Goal: Communication & Community: Answer question/provide support

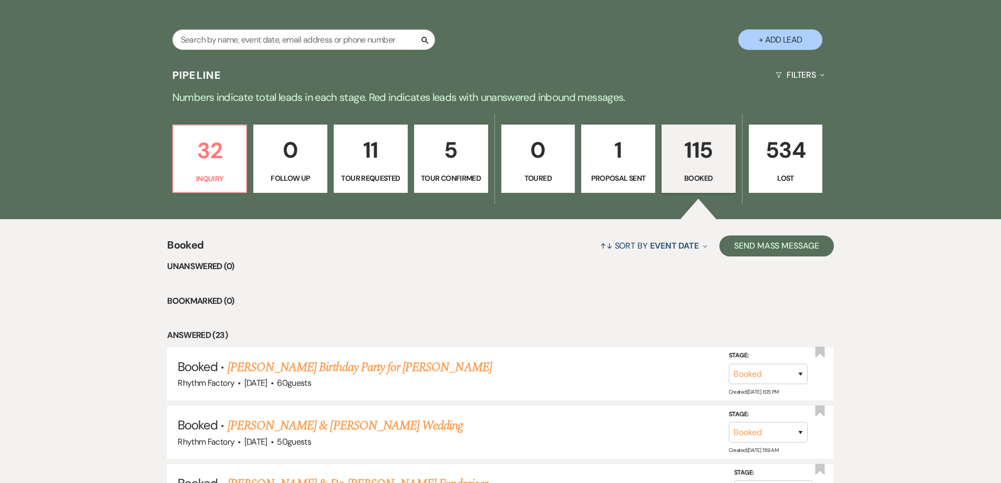
scroll to position [210, 0]
click at [215, 154] on p "32" at bounding box center [210, 150] width 60 height 35
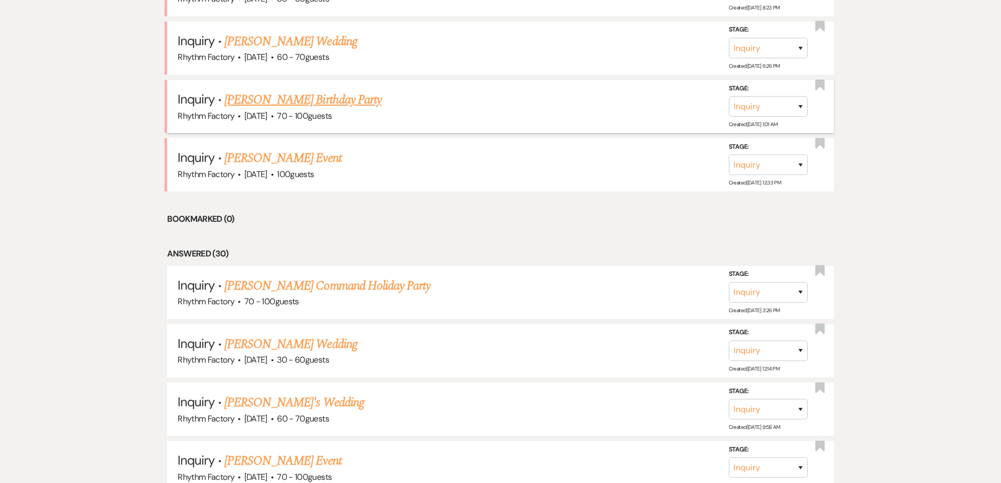
scroll to position [473, 0]
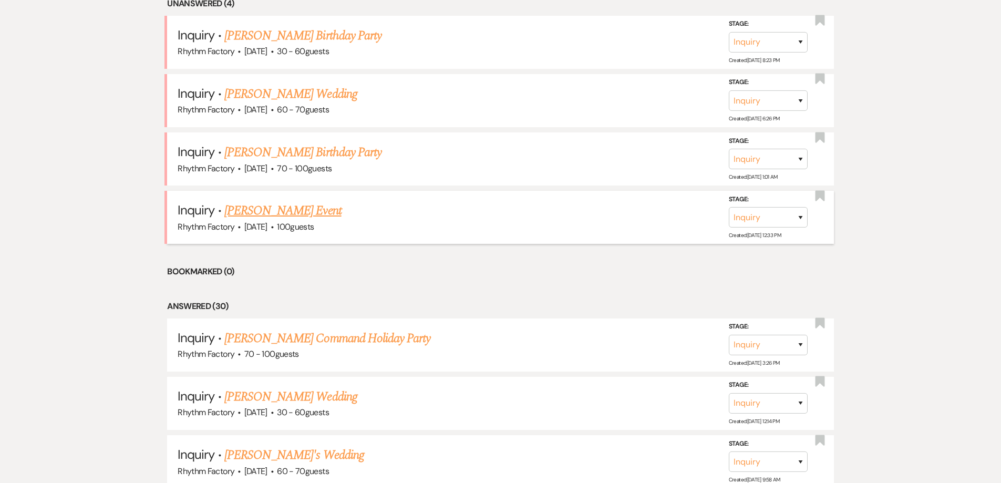
click at [268, 213] on link "[PERSON_NAME] Event" at bounding box center [282, 210] width 117 height 19
select select "13"
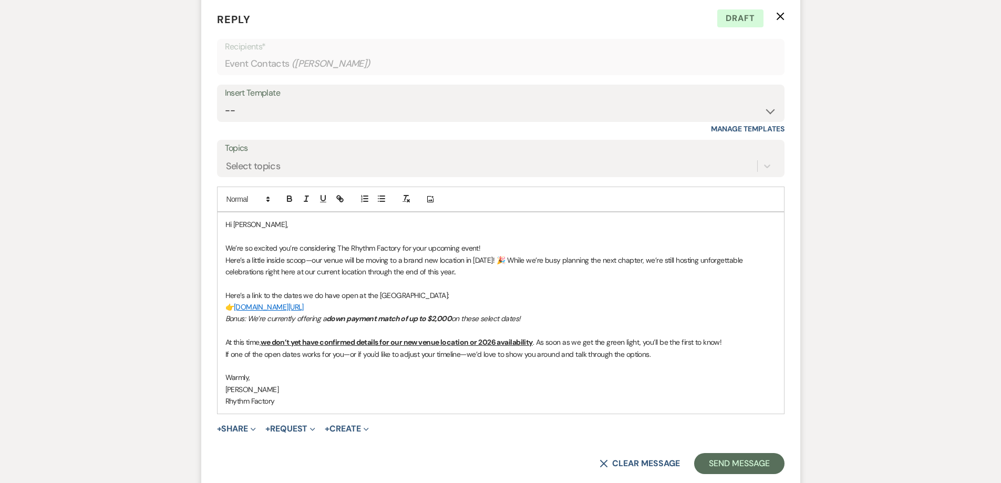
scroll to position [963, 0]
click at [763, 462] on button "Send Message" at bounding box center [739, 461] width 90 height 21
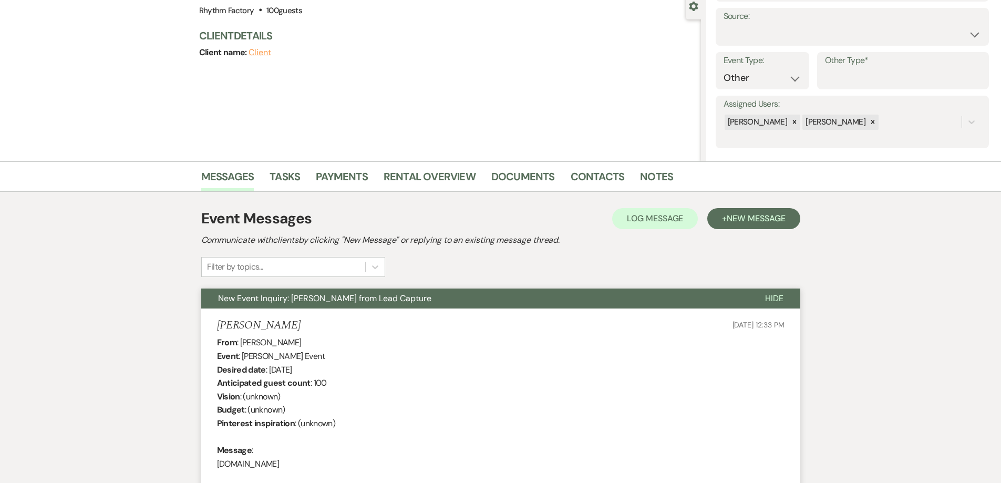
scroll to position [0, 0]
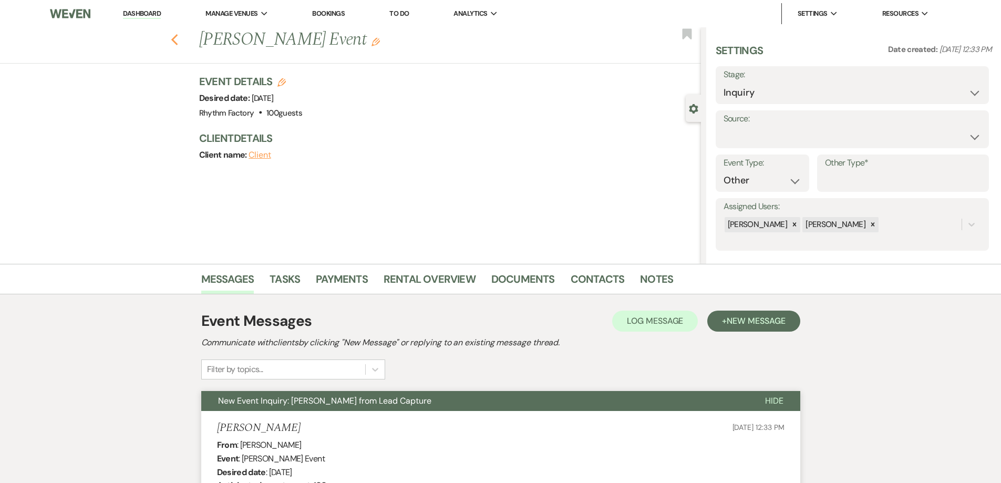
click at [178, 43] on use "button" at bounding box center [174, 40] width 7 height 12
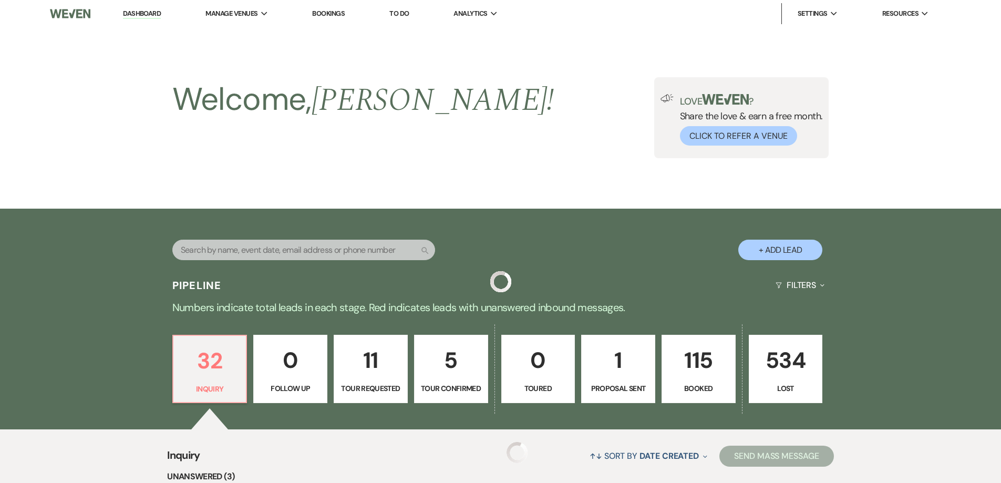
scroll to position [473, 0]
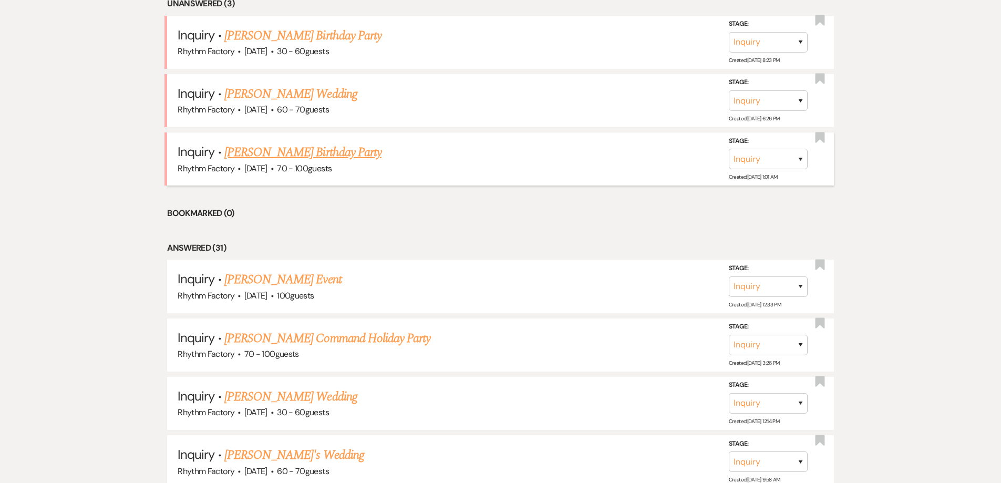
click at [280, 155] on link "[PERSON_NAME] Birthday Party" at bounding box center [302, 152] width 157 height 19
select select "4"
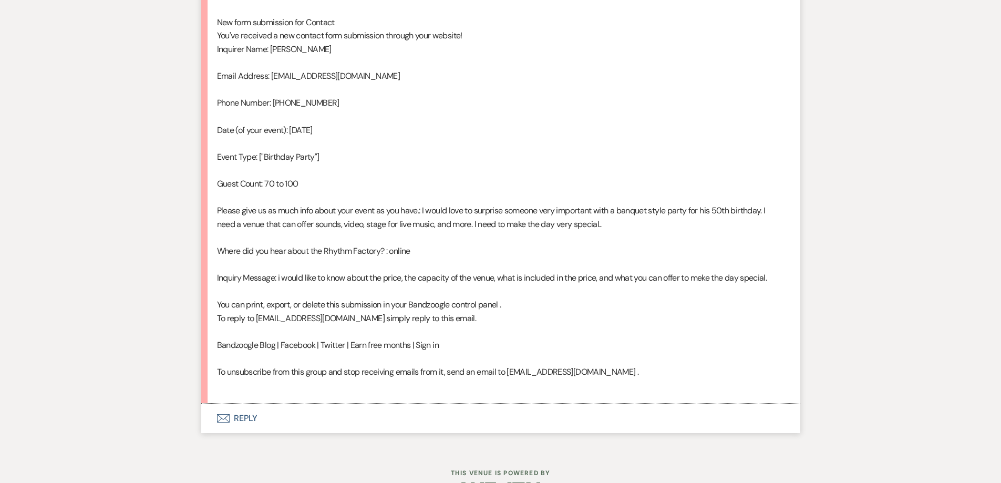
scroll to position [604, 0]
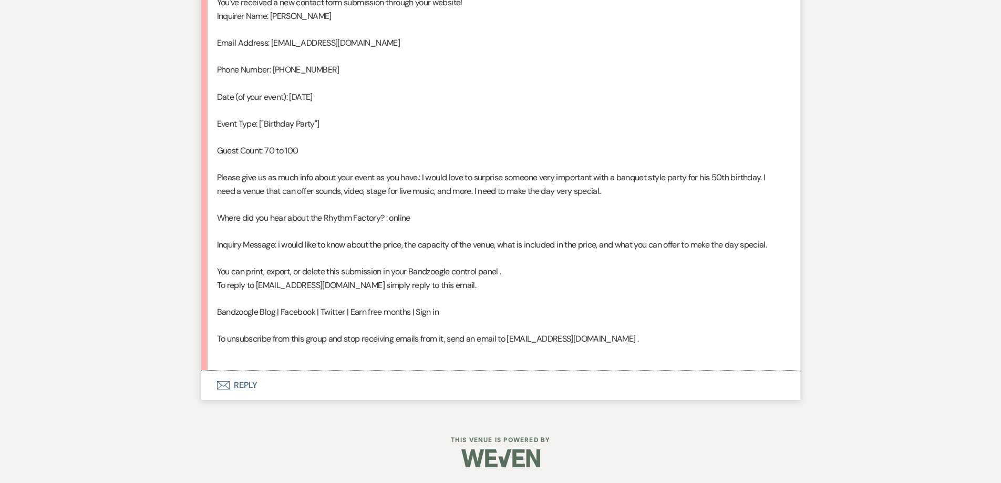
click at [248, 383] on button "Envelope Reply" at bounding box center [500, 384] width 599 height 29
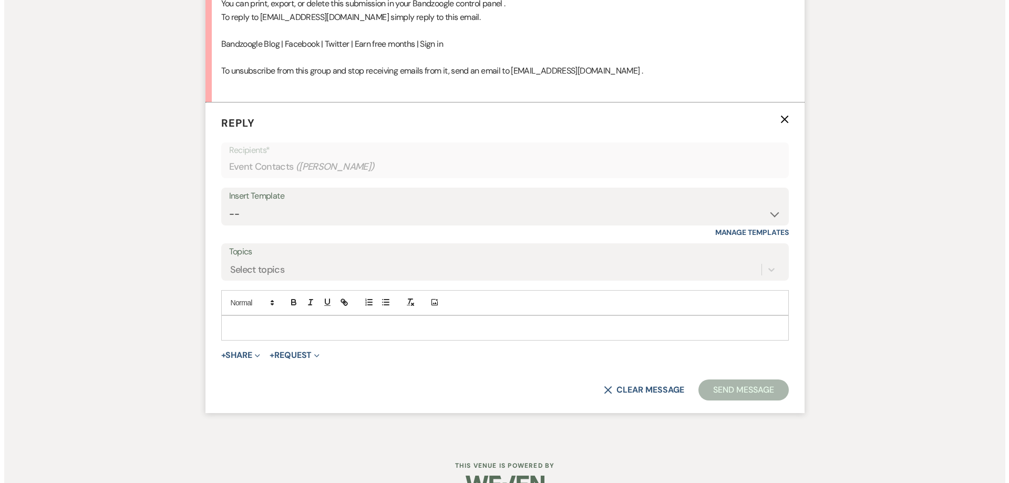
scroll to position [888, 0]
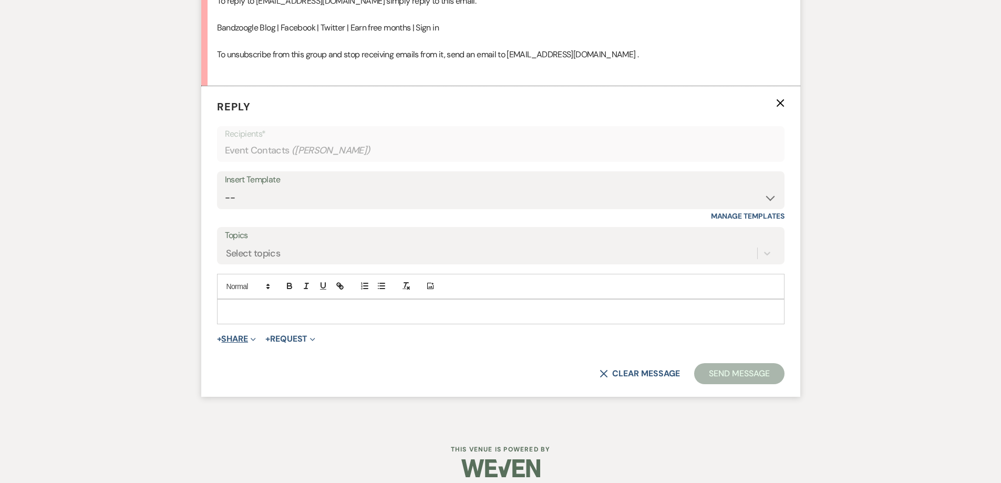
click at [226, 337] on button "+ Share Expand" at bounding box center [236, 339] width 39 height 8
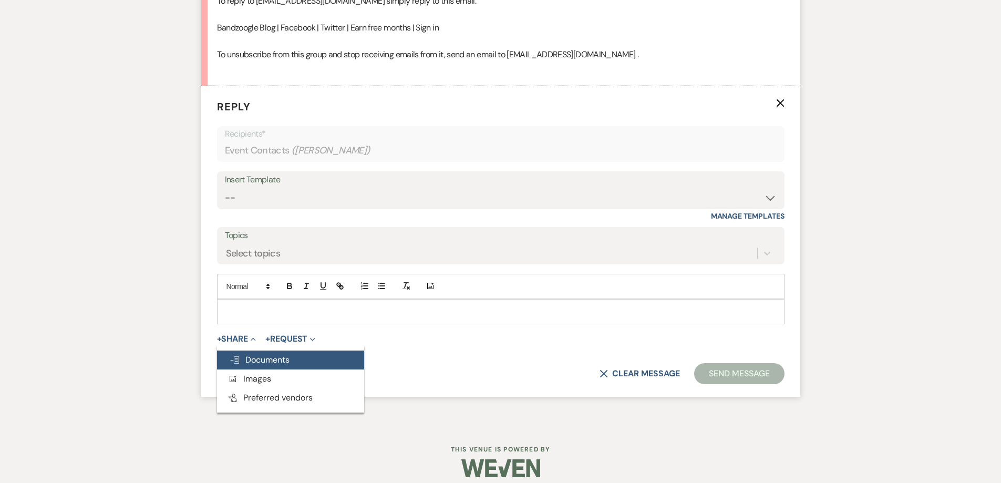
click at [256, 358] on span "Doc Upload Documents" at bounding box center [260, 359] width 60 height 11
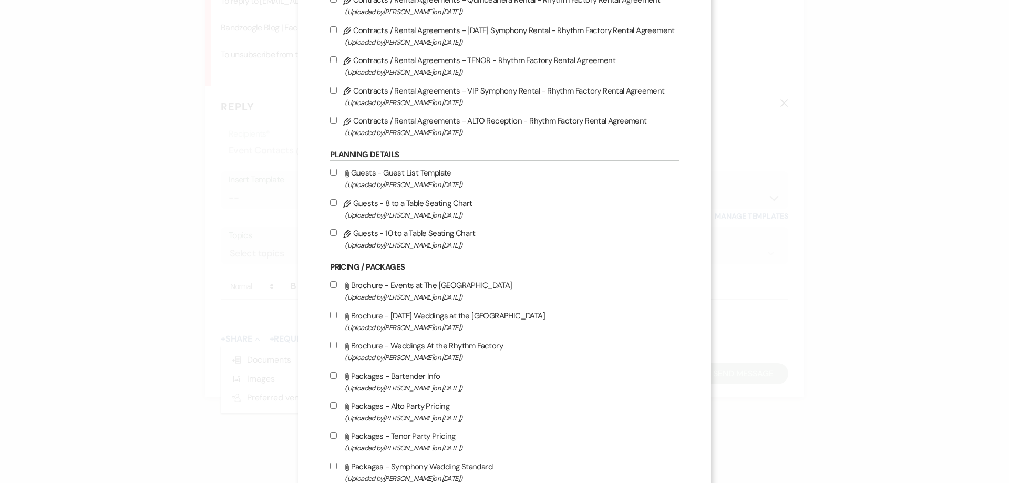
scroll to position [263, 0]
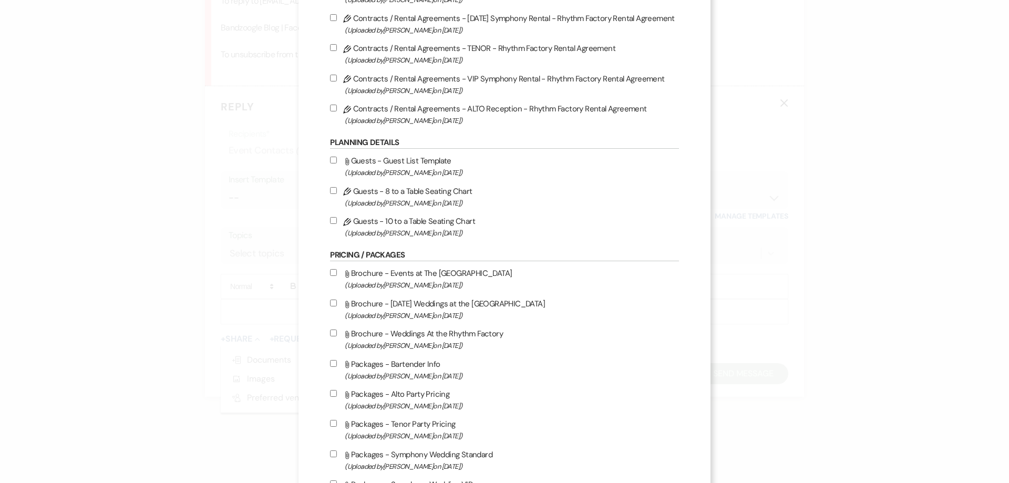
click at [331, 270] on input "Attach File Brochure - Events at The Rhythm Factory (Uploaded by [PERSON_NAME] …" at bounding box center [333, 272] width 7 height 7
checkbox input "true"
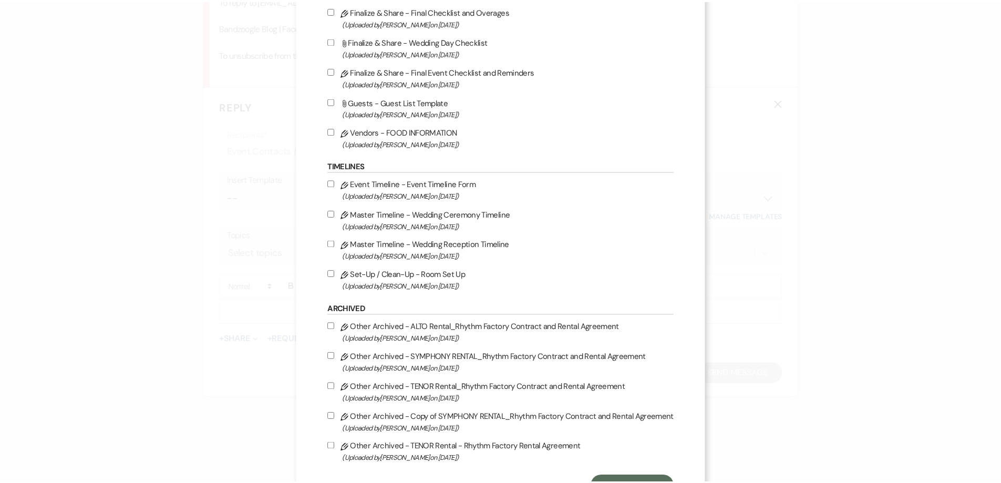
scroll to position [1045, 0]
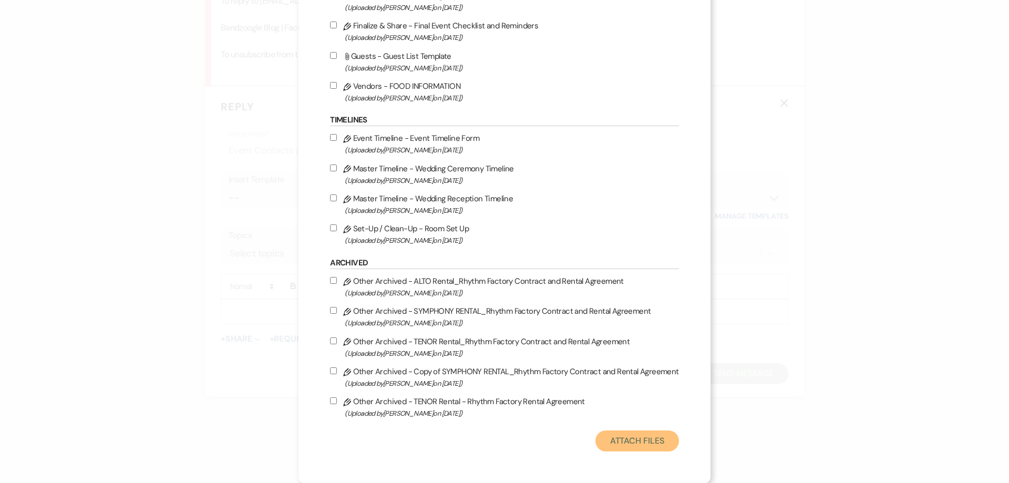
click at [642, 438] on button "Attach Files" at bounding box center [637, 440] width 84 height 21
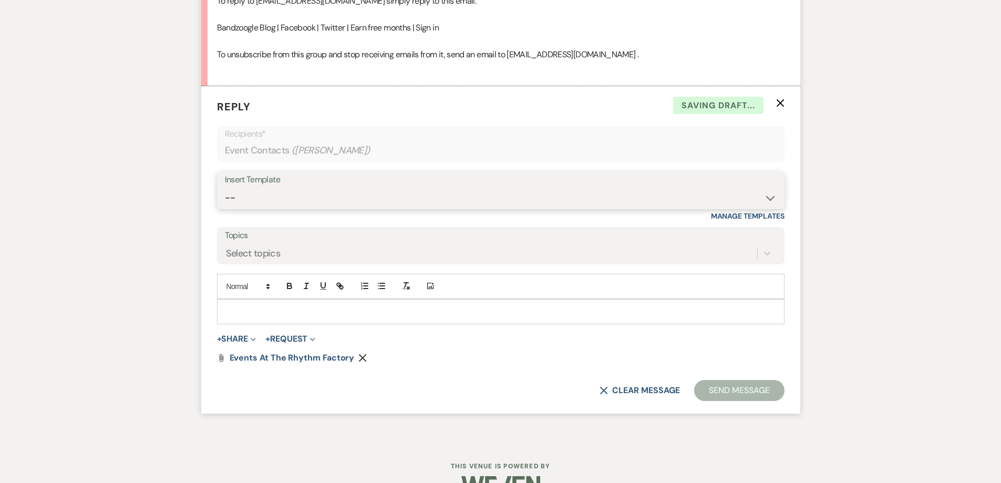
click at [769, 200] on select "-- Available Date I want PRICE More detail to give price Use our decor Wedding …" at bounding box center [501, 198] width 552 height 20
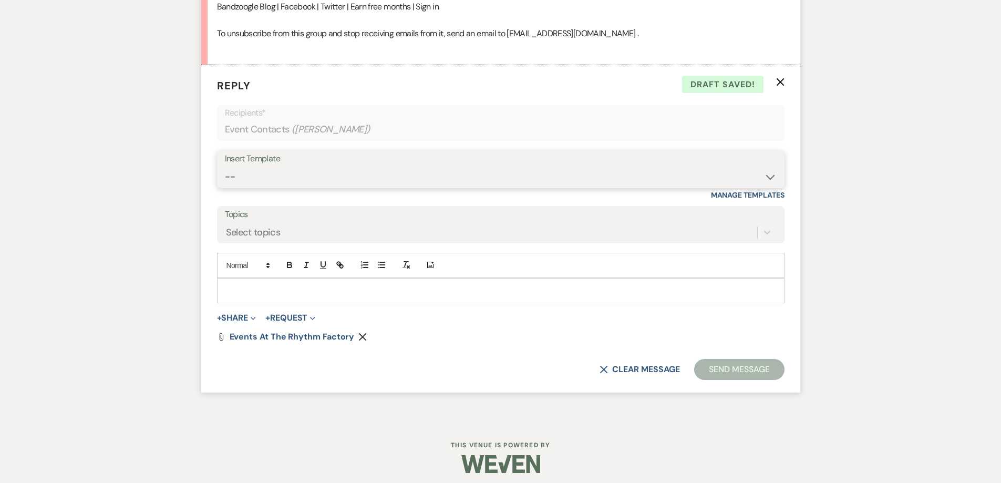
scroll to position [915, 0]
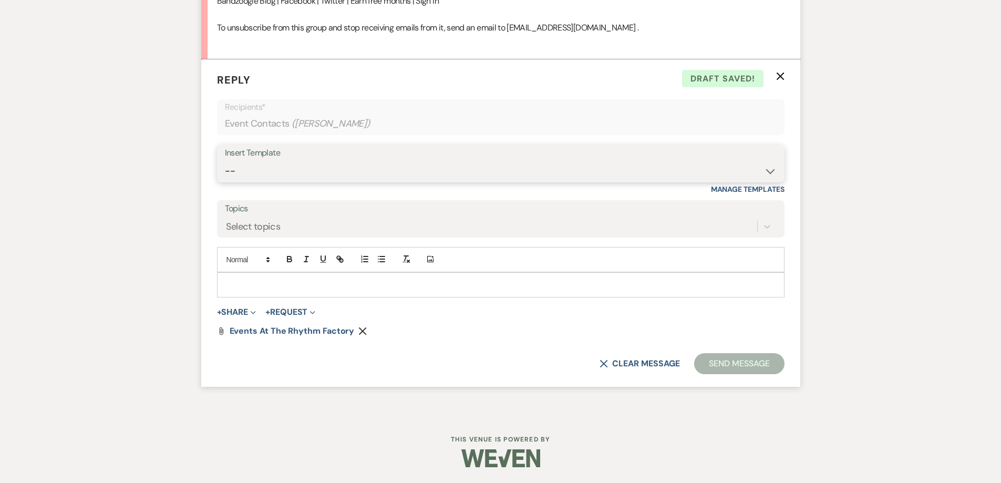
click at [773, 170] on select "-- Available Date I want PRICE More detail to give price Use our decor Wedding …" at bounding box center [501, 171] width 552 height 20
select select "3981"
click at [225, 161] on select "-- Available Date I want PRICE More detail to give price Use our decor Wedding …" at bounding box center [501, 171] width 552 height 20
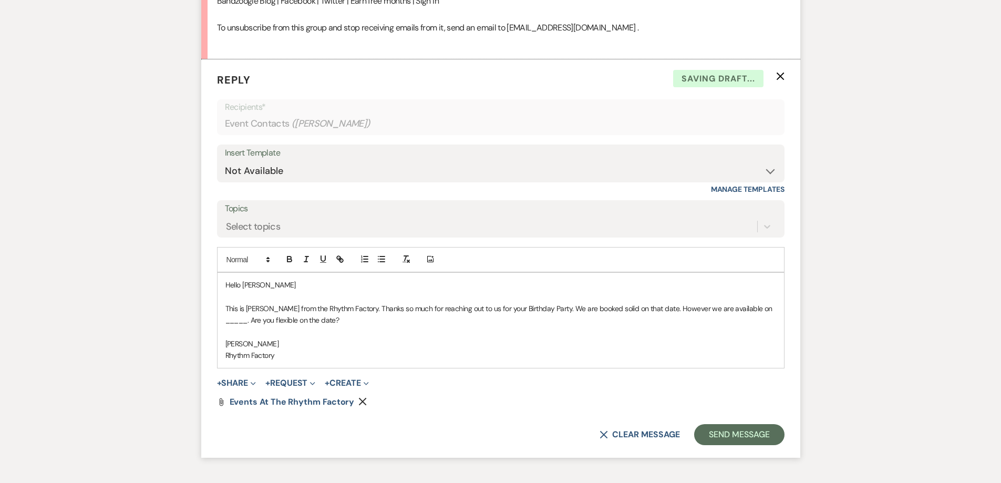
click at [743, 310] on p "This is [PERSON_NAME] from the Rhythm Factory. Thanks so much for reaching out …" at bounding box center [500, 315] width 551 height 24
click at [748, 434] on button "Send Message" at bounding box center [739, 434] width 90 height 21
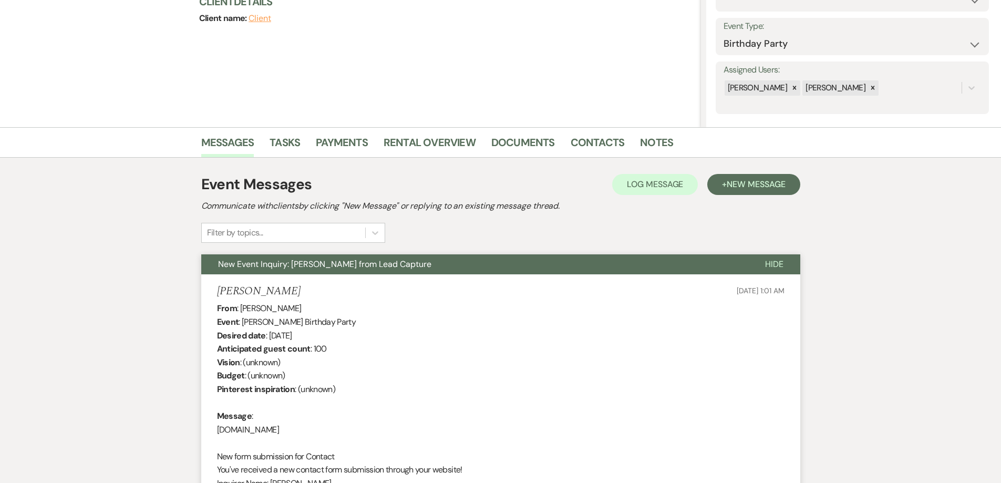
scroll to position [0, 0]
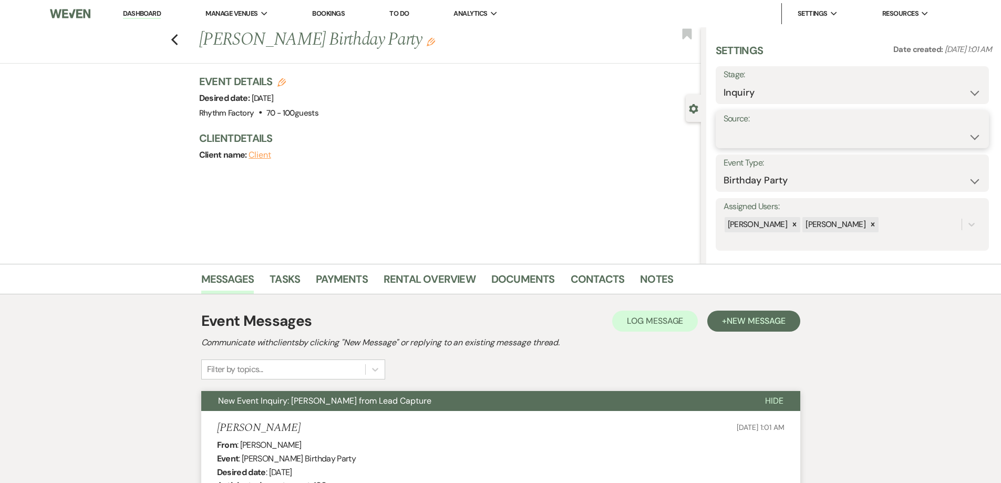
click at [967, 139] on select "Weven Venue Website Instagram Facebook Pinterest Google The Knot Wedding Wire H…" at bounding box center [853, 137] width 258 height 20
select select "6"
click at [724, 127] on select "Weven Venue Website Instagram Facebook Pinterest Google The Knot Wedding Wire H…" at bounding box center [853, 137] width 258 height 20
drag, startPoint x: 946, startPoint y: 124, endPoint x: 939, endPoint y: 143, distance: 20.8
click at [946, 125] on button "Save" at bounding box center [952, 129] width 74 height 21
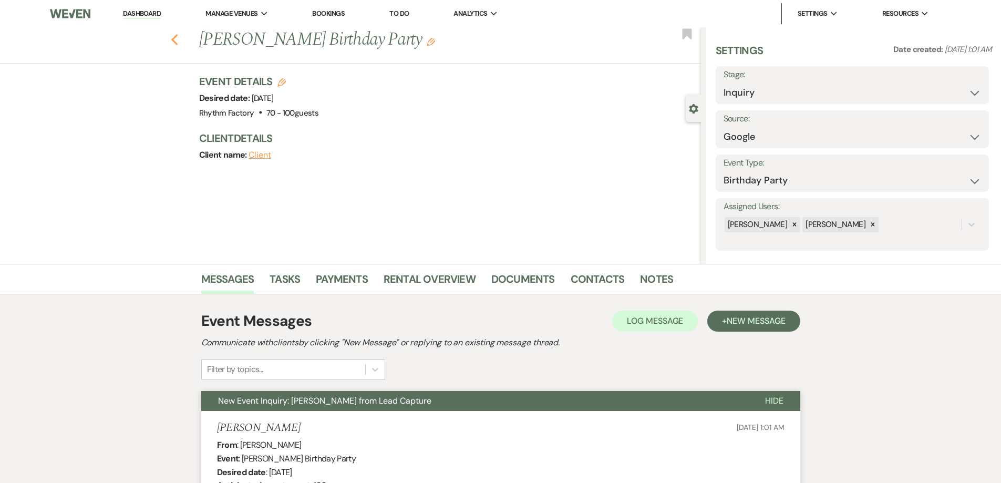
click at [174, 42] on icon "Previous" at bounding box center [175, 40] width 8 height 13
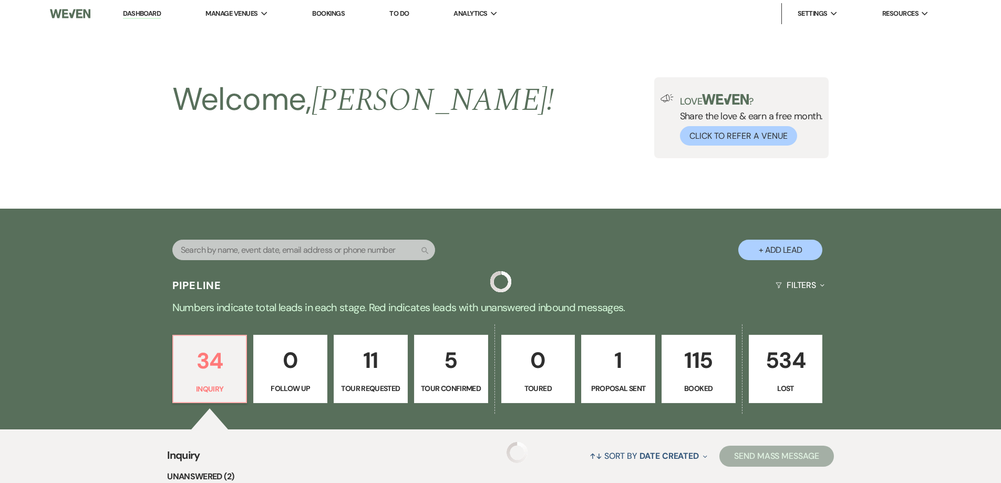
scroll to position [473, 0]
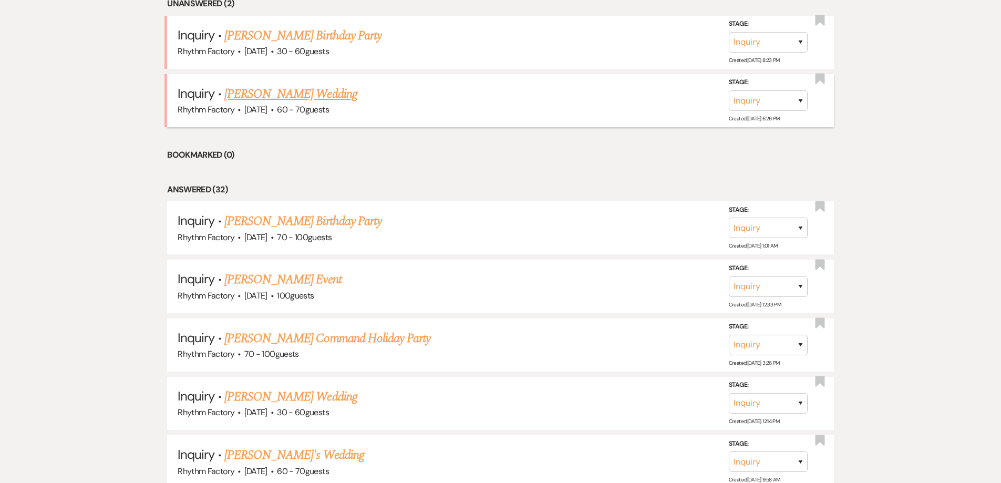
click at [294, 91] on link "[PERSON_NAME] Wedding" at bounding box center [290, 94] width 133 height 19
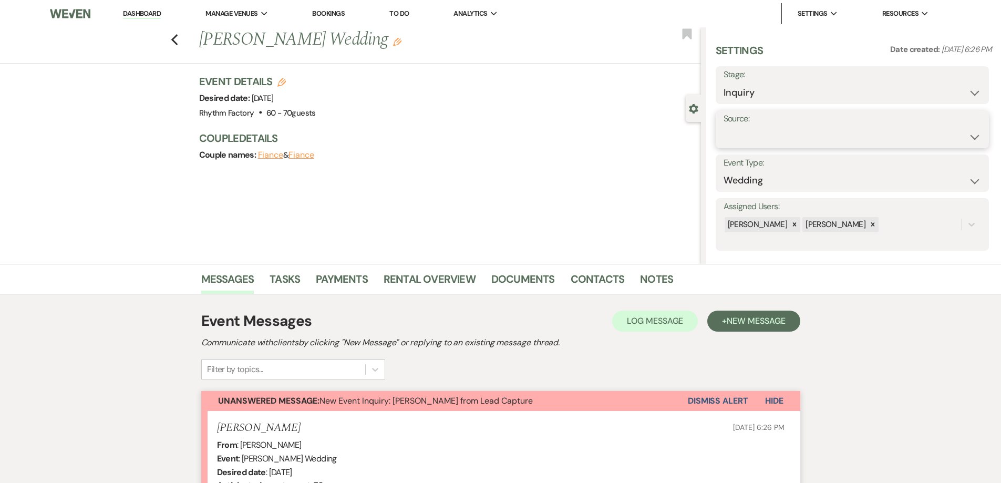
click at [970, 133] on select "Weven Venue Website Instagram Facebook Pinterest Google The Knot Wedding Wire H…" at bounding box center [853, 137] width 258 height 20
select select "6"
click at [724, 127] on select "Weven Venue Website Instagram Facebook Pinterest Google The Knot Wedding Wire H…" at bounding box center [853, 137] width 258 height 20
click at [934, 126] on button "Save" at bounding box center [952, 129] width 74 height 21
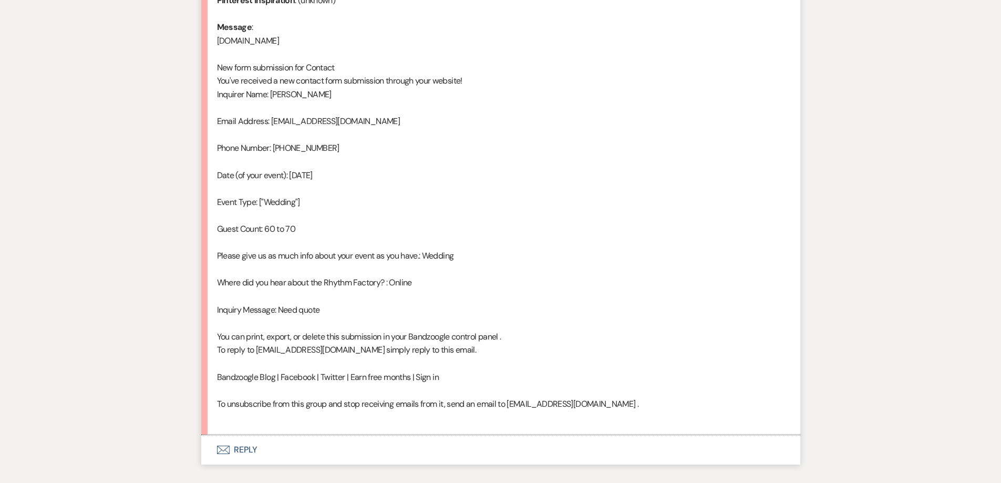
scroll to position [591, 0]
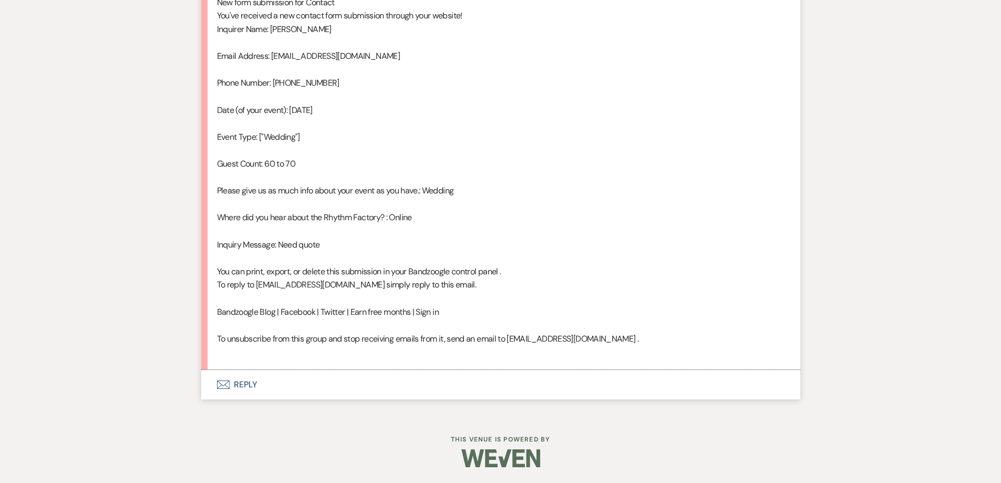
drag, startPoint x: 246, startPoint y: 384, endPoint x: 265, endPoint y: 383, distance: 18.4
click at [246, 383] on button "Envelope Reply" at bounding box center [500, 384] width 599 height 29
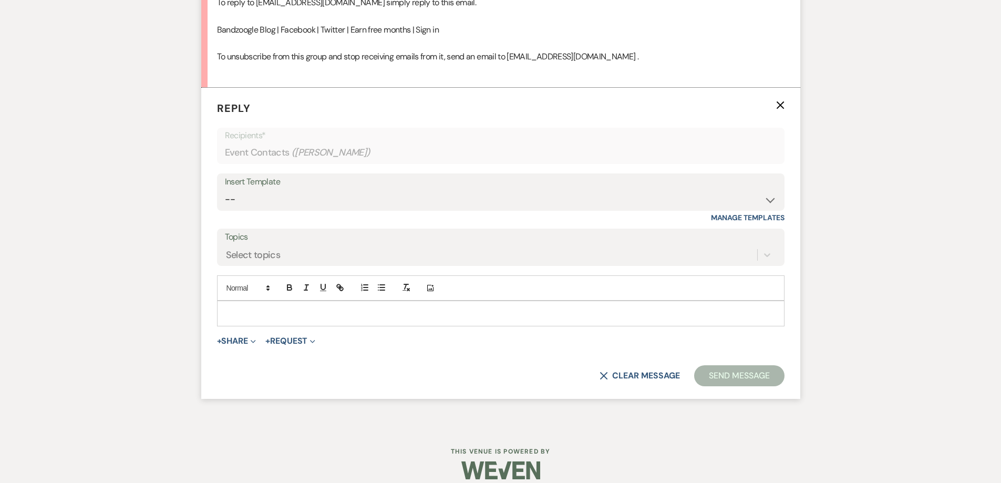
scroll to position [875, 0]
click at [772, 200] on select "-- Available Date I want PRICE More detail to give price Use our decor Wedding …" at bounding box center [501, 197] width 552 height 20
select select "5624"
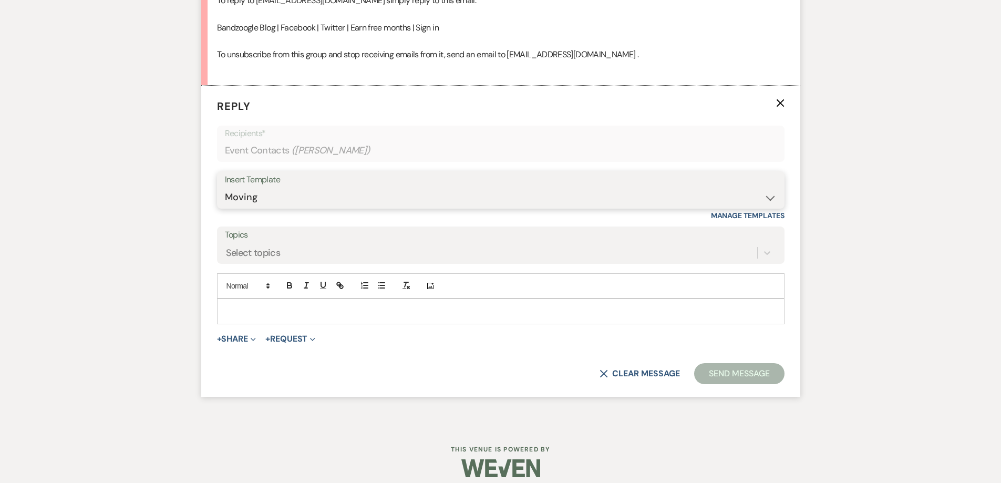
click at [225, 187] on select "-- Available Date I want PRICE More detail to give price Use our decor Wedding …" at bounding box center [501, 197] width 552 height 20
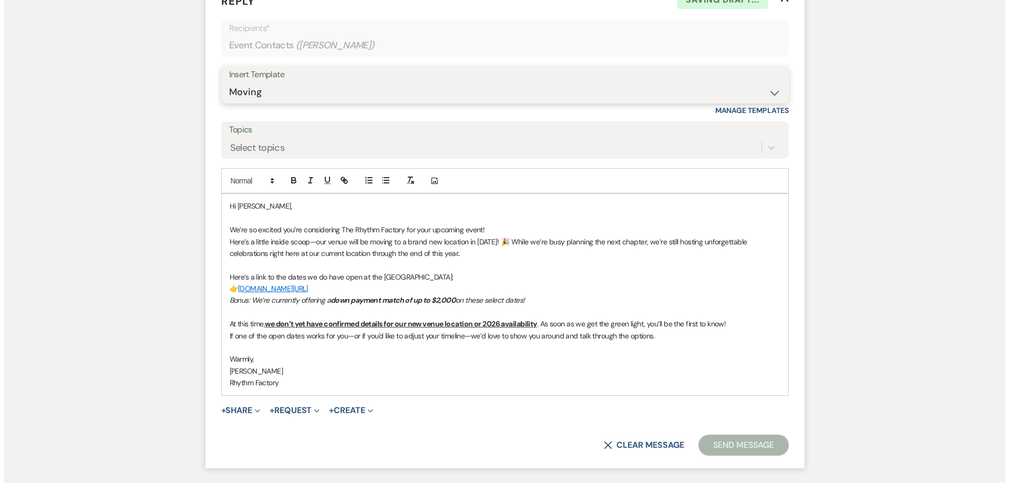
scroll to position [1061, 0]
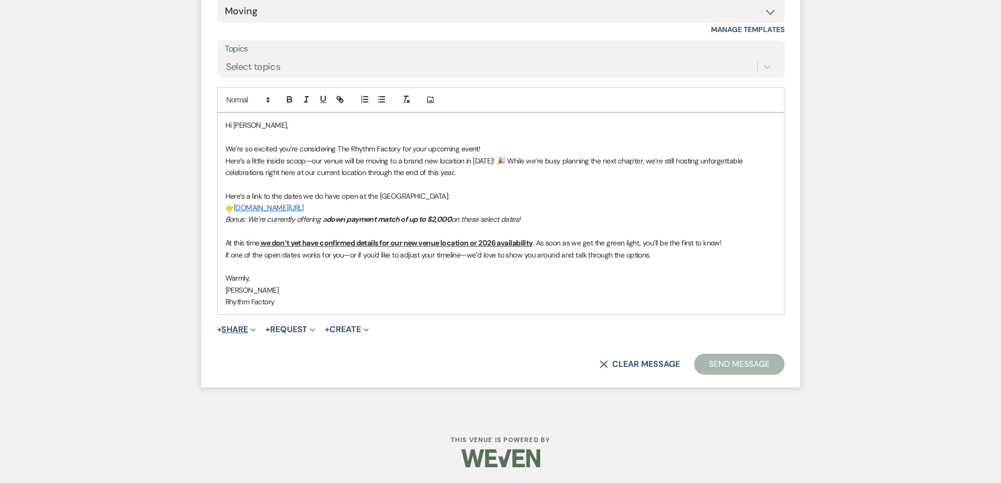
click at [249, 332] on button "+ Share Expand" at bounding box center [236, 329] width 39 height 8
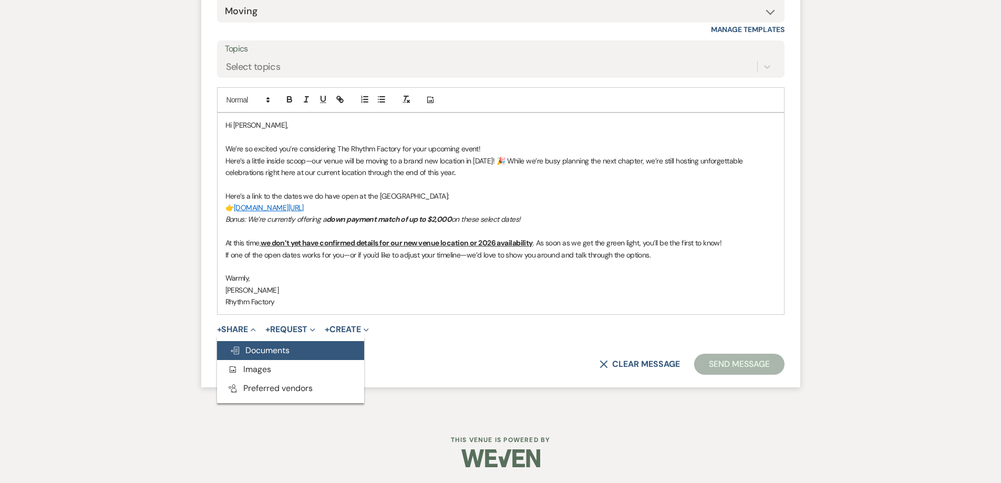
click at [285, 350] on span "Doc Upload Documents" at bounding box center [260, 350] width 60 height 11
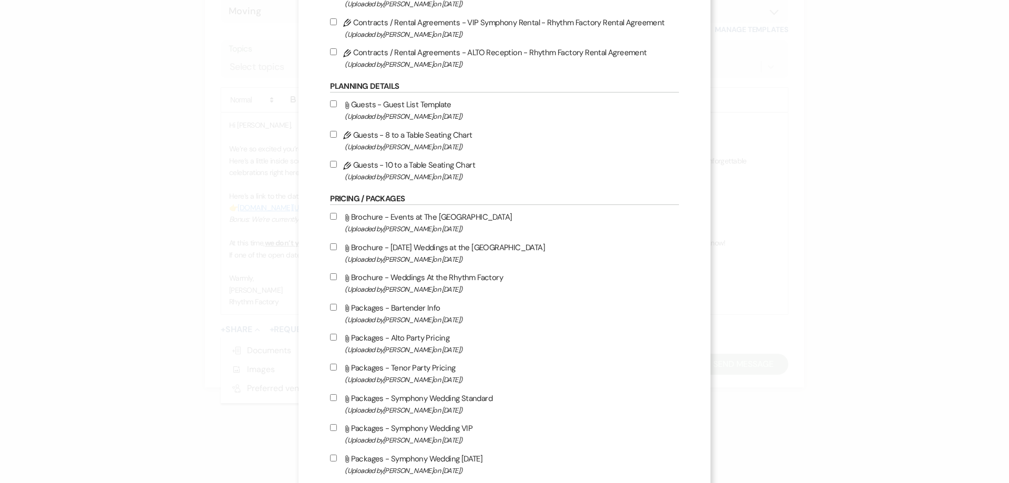
scroll to position [473, 0]
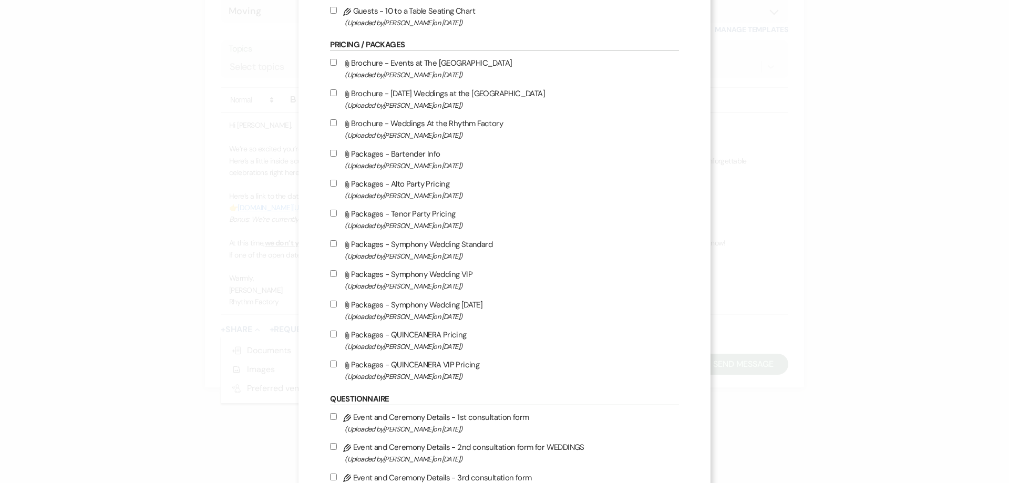
click at [336, 92] on label "Attach File Brochure - [DATE] Weddings at the [GEOGRAPHIC_DATA] (Uploaded by [P…" at bounding box center [504, 99] width 348 height 25
click at [336, 92] on input "Attach File Brochure - [DATE] Weddings at the [GEOGRAPHIC_DATA] (Uploaded by [P…" at bounding box center [333, 92] width 7 height 7
checkbox input "true"
drag, startPoint x: 331, startPoint y: 120, endPoint x: 348, endPoint y: 127, distance: 18.2
click at [333, 120] on input "Attach File Brochure - Weddings At the Rhythm Factory (Uploaded by [PERSON_NAME…" at bounding box center [333, 122] width 7 height 7
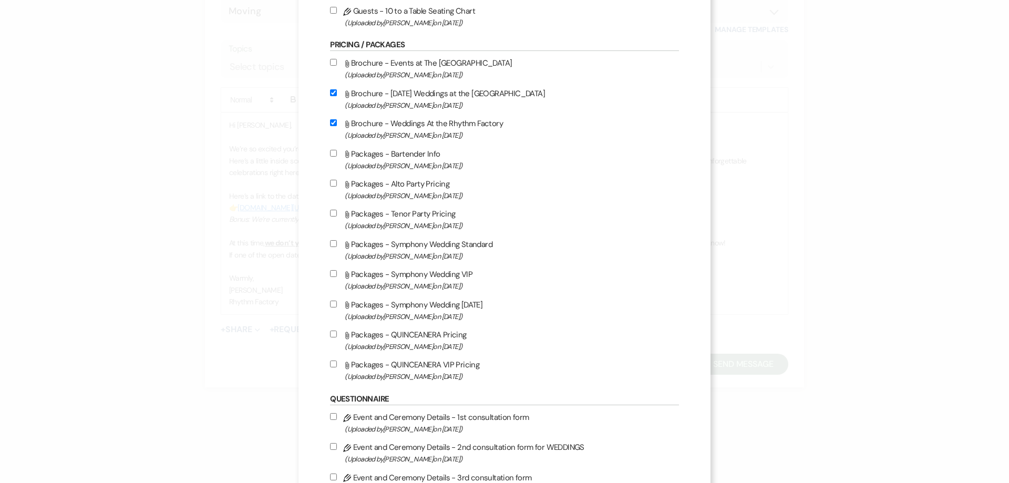
checkbox input "true"
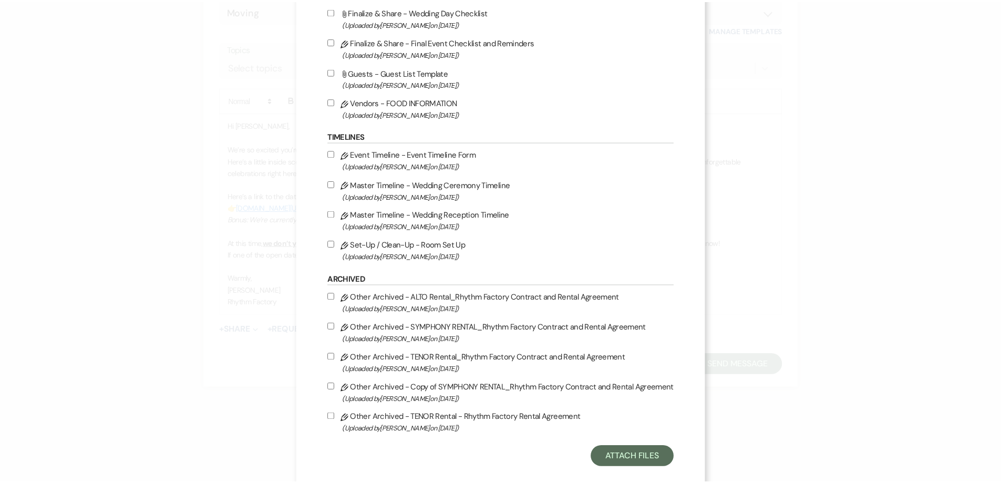
scroll to position [1045, 0]
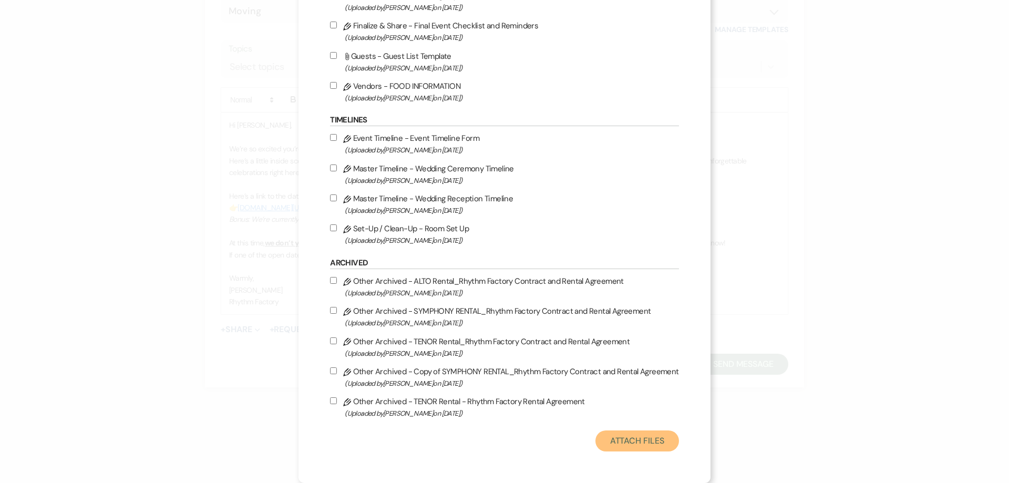
click at [627, 439] on button "Attach Files" at bounding box center [637, 440] width 84 height 21
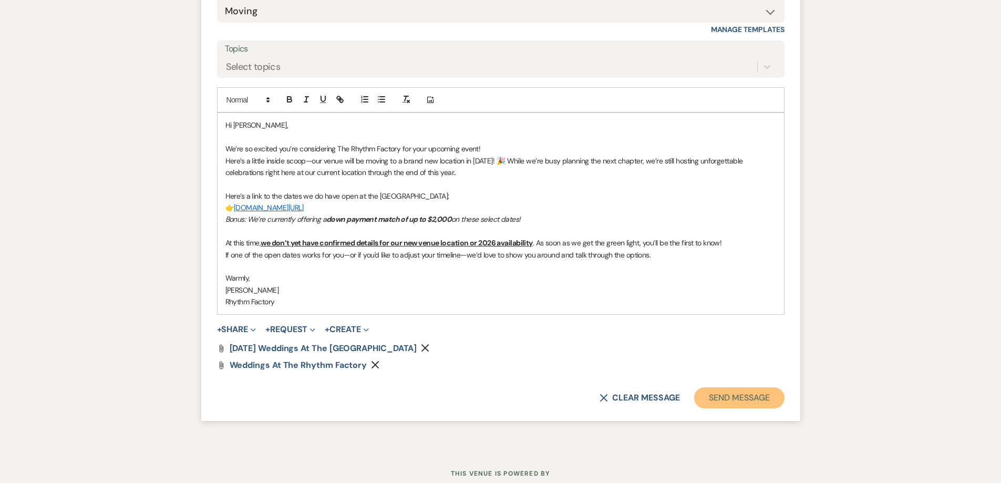
click at [757, 399] on button "Send Message" at bounding box center [739, 397] width 90 height 21
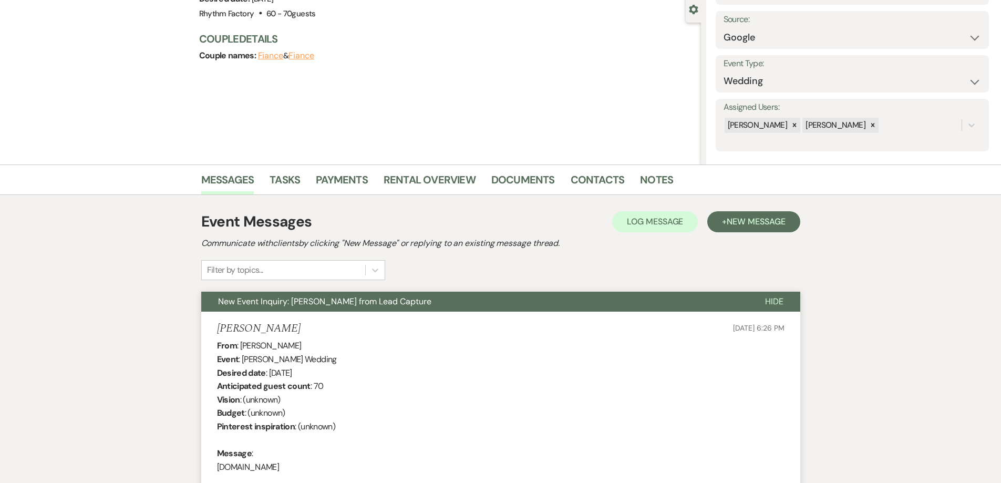
scroll to position [0, 0]
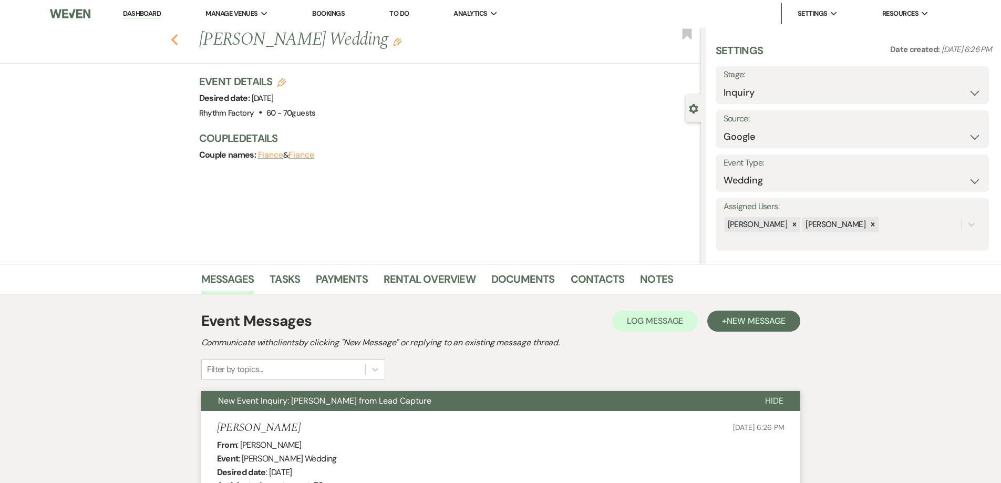
click at [179, 35] on icon "Previous" at bounding box center [175, 40] width 8 height 13
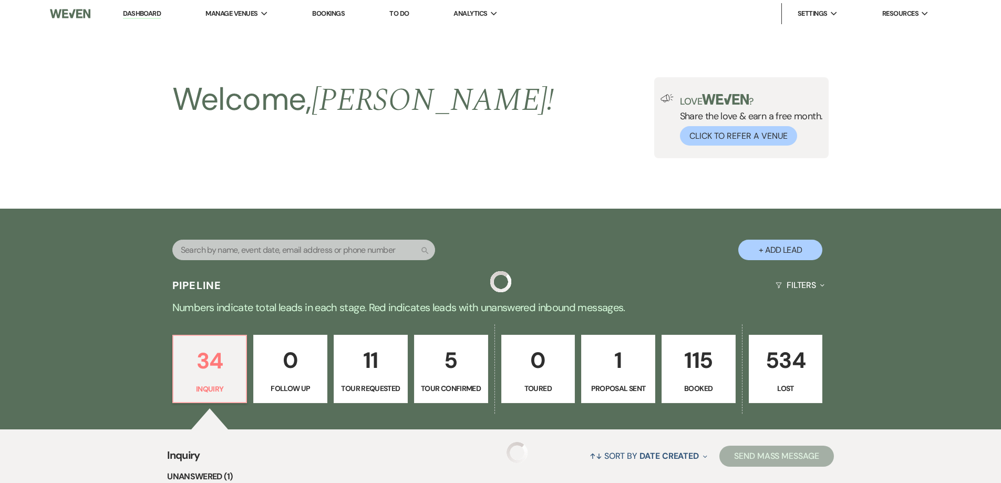
scroll to position [473, 0]
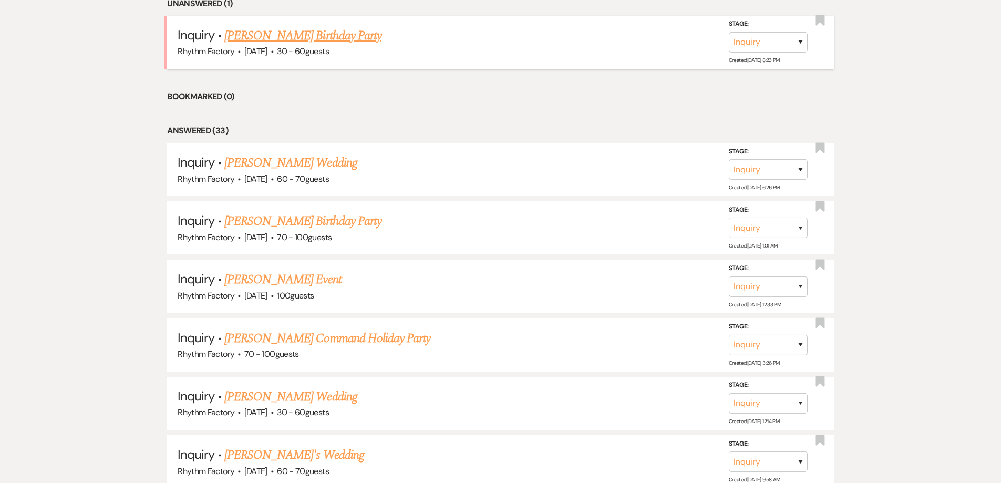
click at [267, 42] on link "[PERSON_NAME] Birthday Party" at bounding box center [302, 35] width 157 height 19
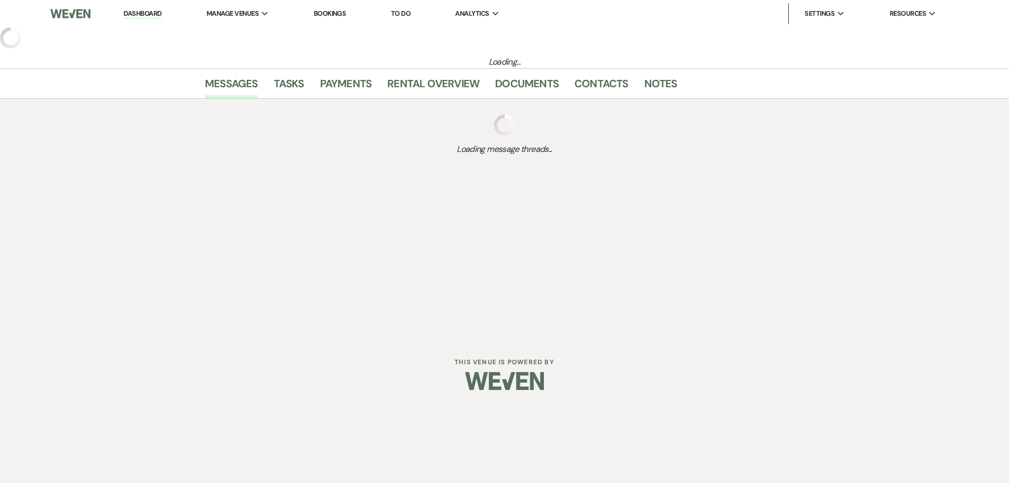
select select "4"
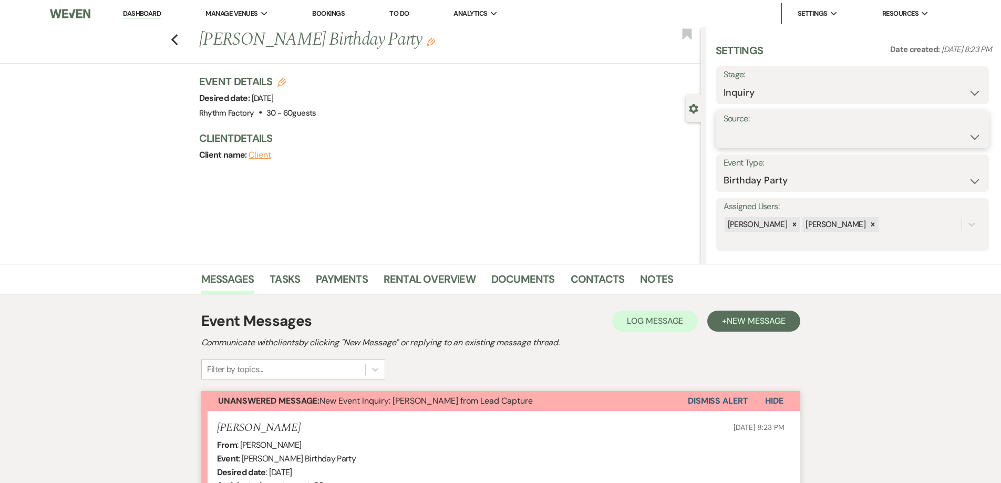
click at [967, 135] on select "Weven Venue Website Instagram Facebook Pinterest Google The Knot Wedding Wire H…" at bounding box center [853, 137] width 258 height 20
select select "12"
click at [724, 127] on select "Weven Venue Website Instagram Facebook Pinterest Google The Knot Wedding Wire H…" at bounding box center [853, 137] width 258 height 20
click at [967, 131] on button "Save" at bounding box center [952, 129] width 74 height 21
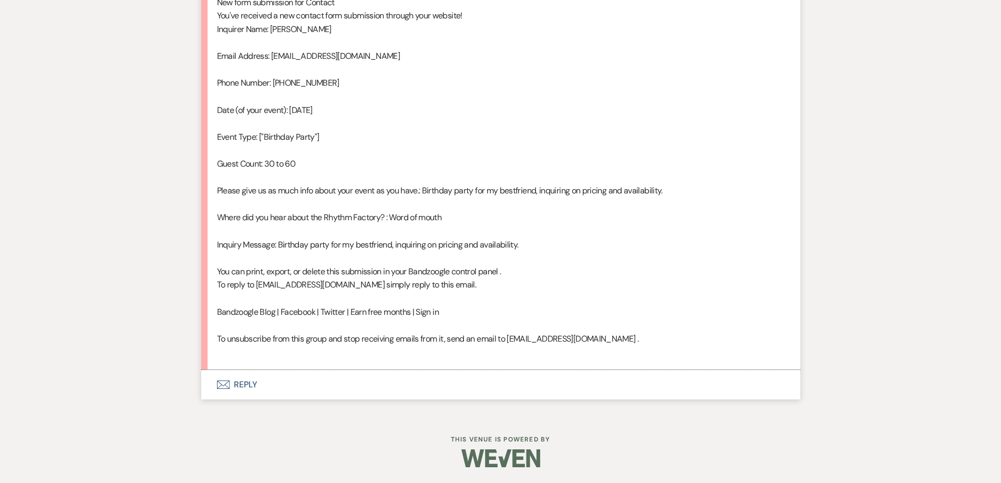
click at [240, 386] on button "Envelope Reply" at bounding box center [500, 384] width 599 height 29
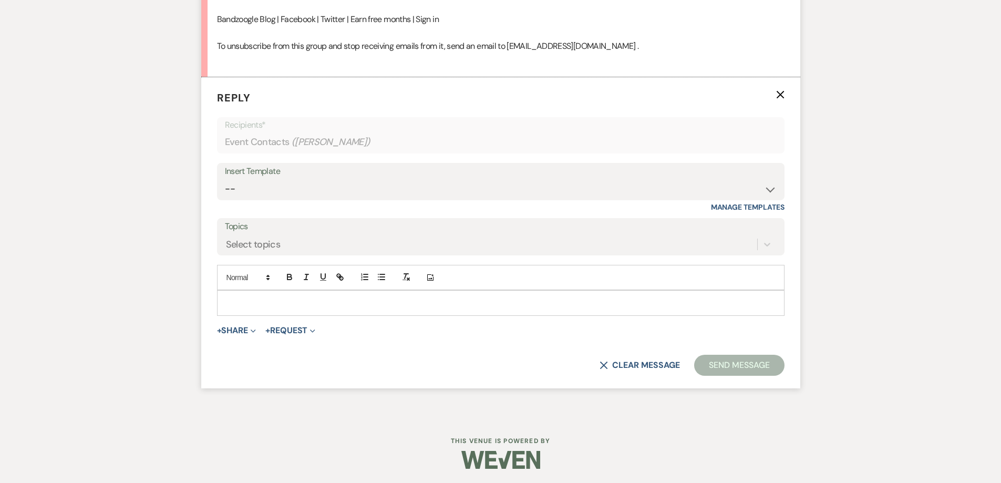
scroll to position [885, 0]
click at [773, 189] on select "-- Available Date I want PRICE More detail to give price Use our decor Wedding …" at bounding box center [501, 187] width 552 height 20
select select "5624"
click at [225, 177] on select "-- Available Date I want PRICE More detail to give price Use our decor Wedding …" at bounding box center [501, 187] width 552 height 20
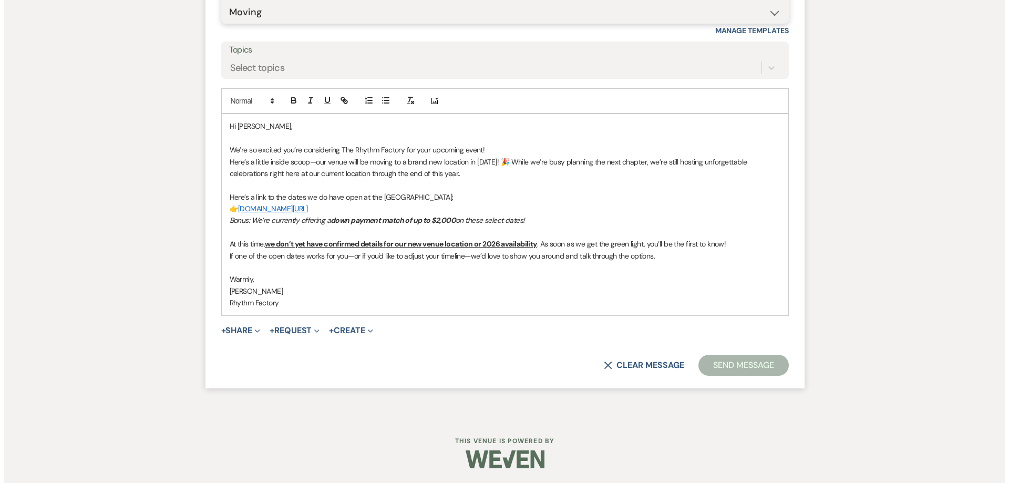
scroll to position [1061, 0]
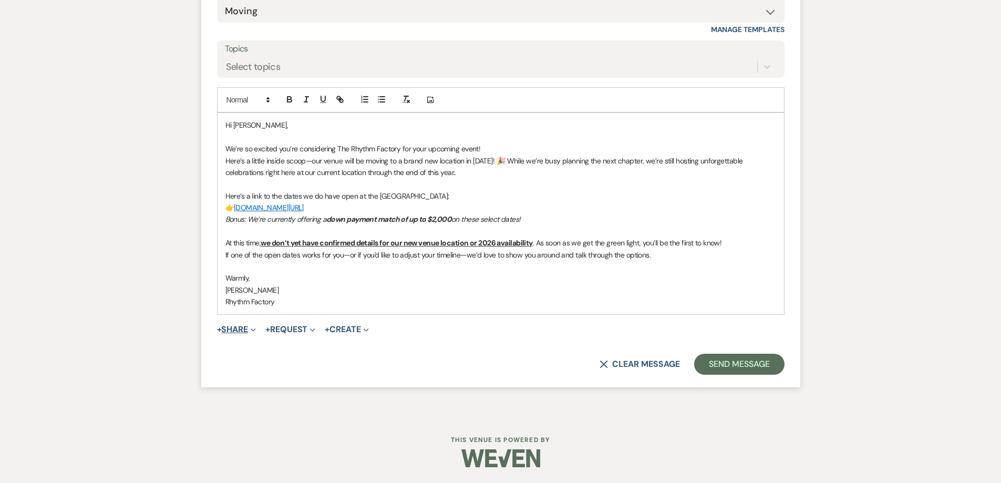
click at [241, 328] on button "+ Share Expand" at bounding box center [236, 329] width 39 height 8
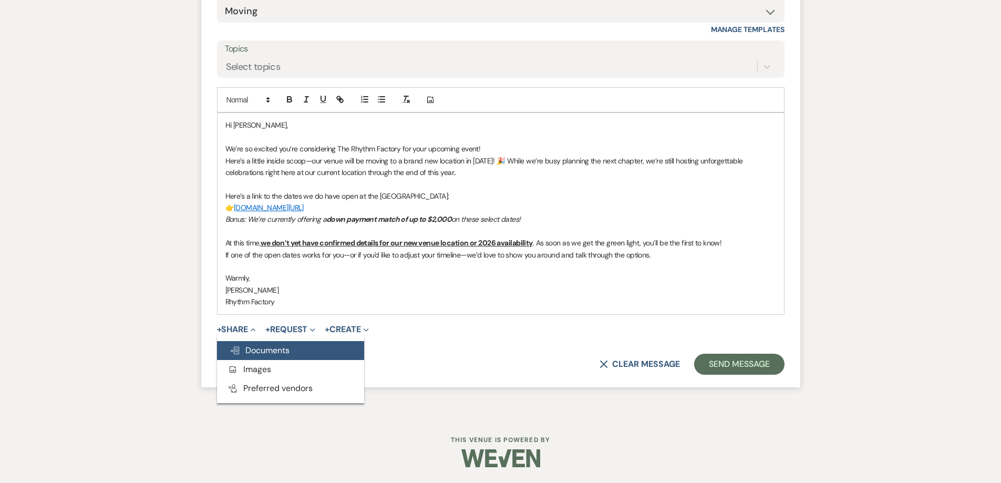
click at [282, 349] on span "Doc Upload Documents" at bounding box center [260, 350] width 60 height 11
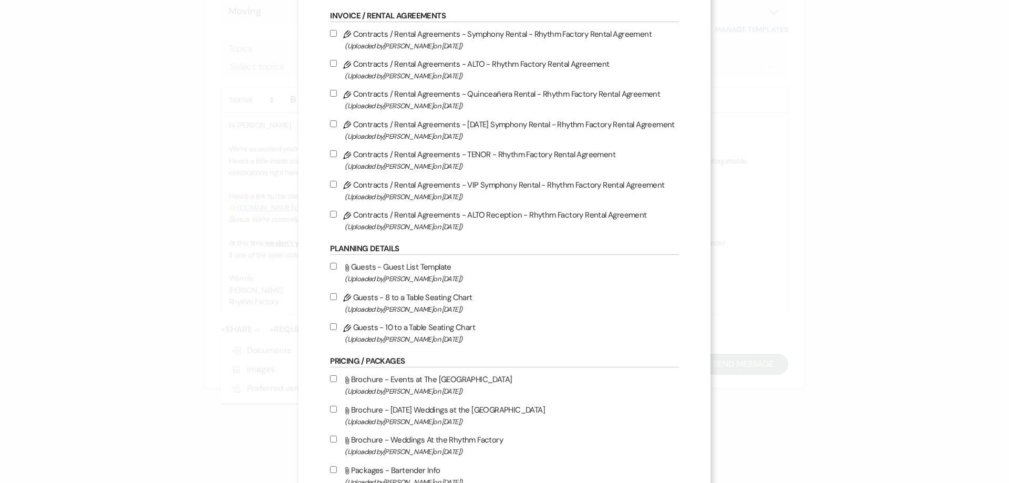
scroll to position [263, 0]
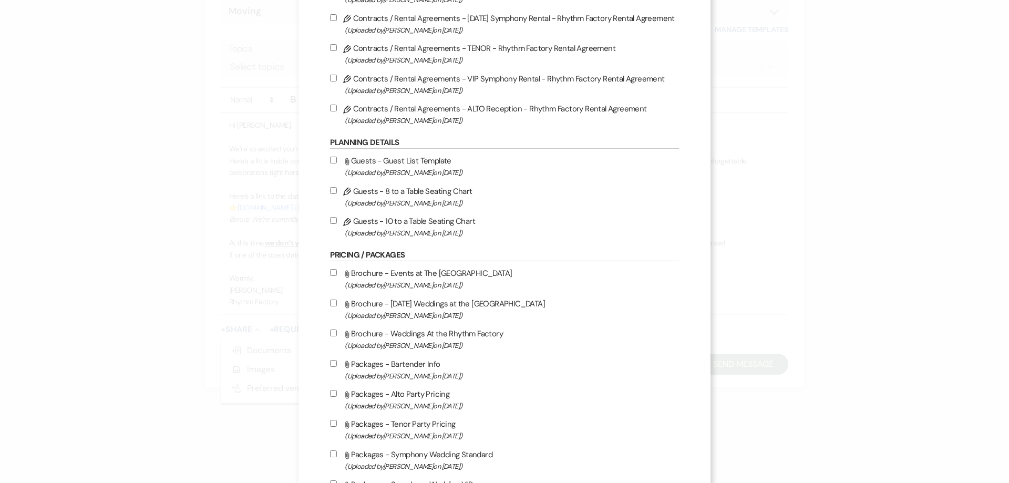
click at [332, 271] on input "Attach File Brochure - Events at The Rhythm Factory (Uploaded by [PERSON_NAME] …" at bounding box center [333, 272] width 7 height 7
checkbox input "true"
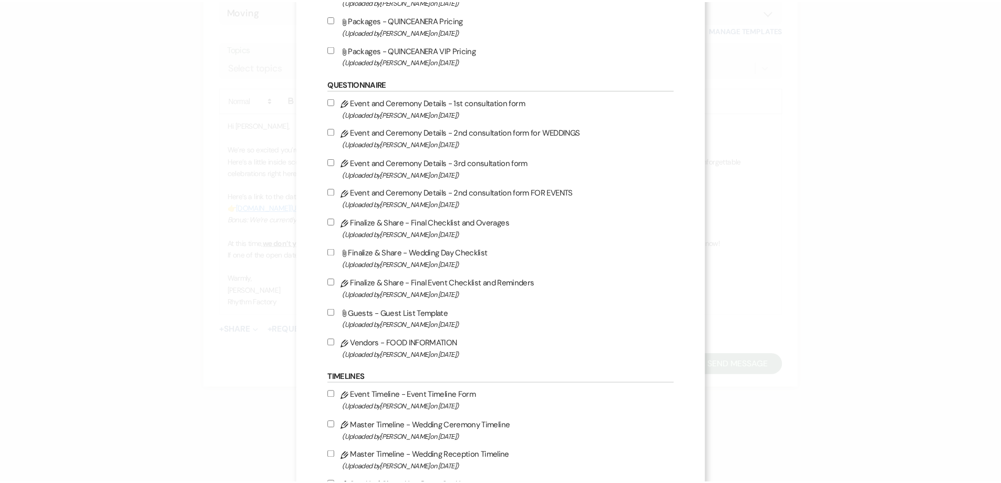
scroll to position [1045, 0]
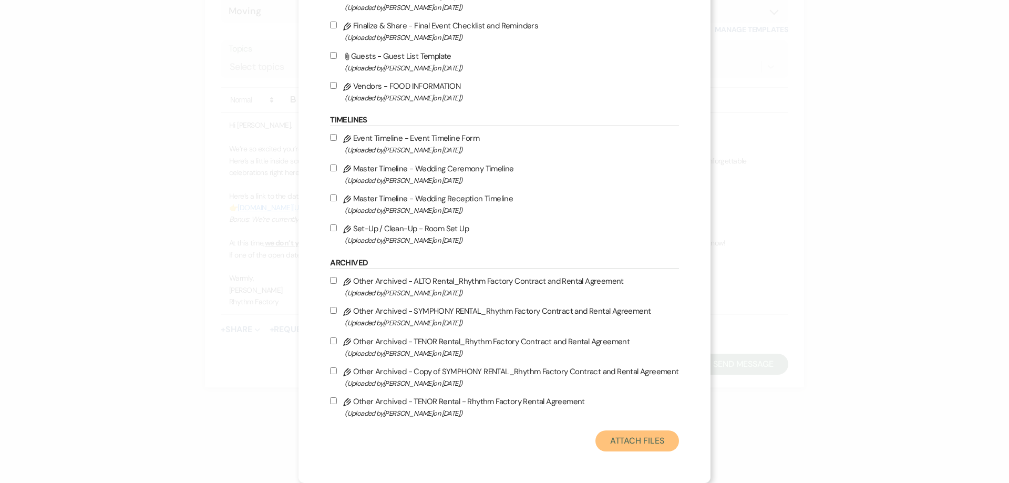
click at [616, 436] on button "Attach Files" at bounding box center [637, 440] width 84 height 21
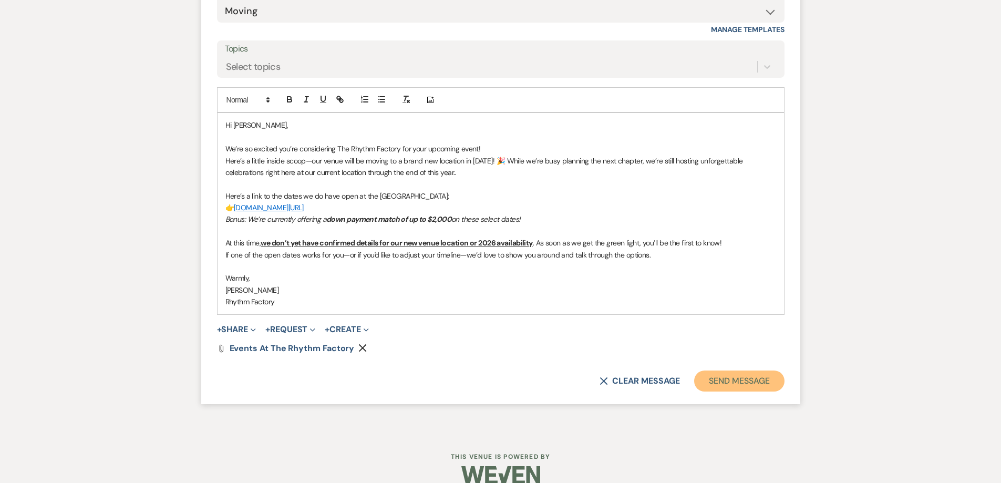
click at [763, 376] on button "Send Message" at bounding box center [739, 380] width 90 height 21
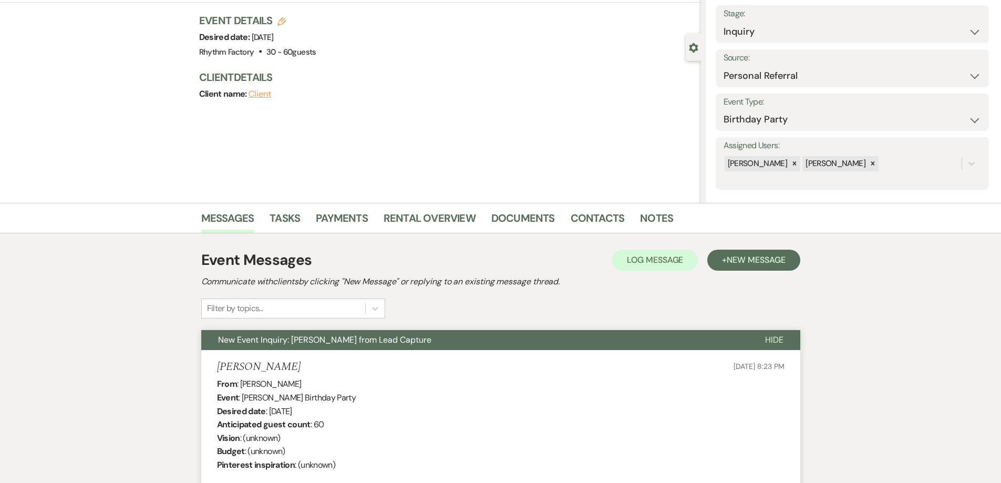
scroll to position [0, 0]
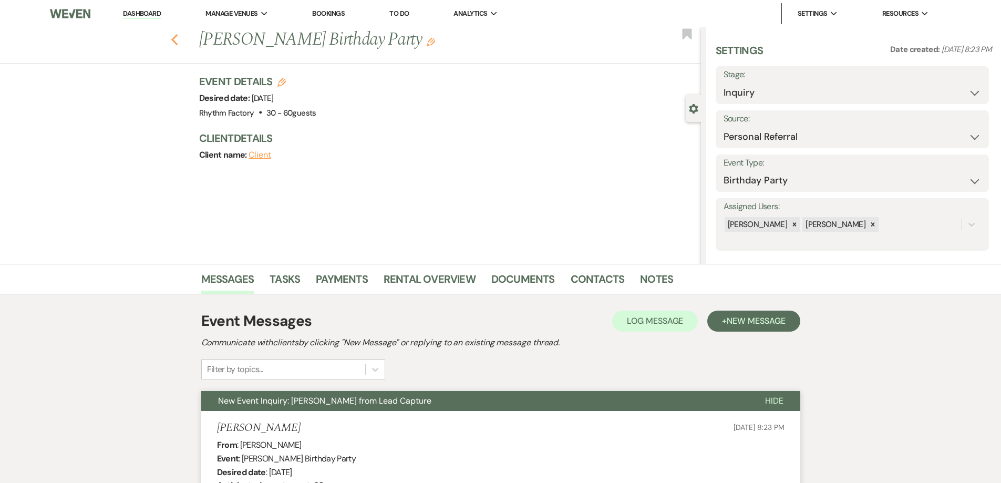
click at [176, 41] on icon "Previous" at bounding box center [175, 40] width 8 height 13
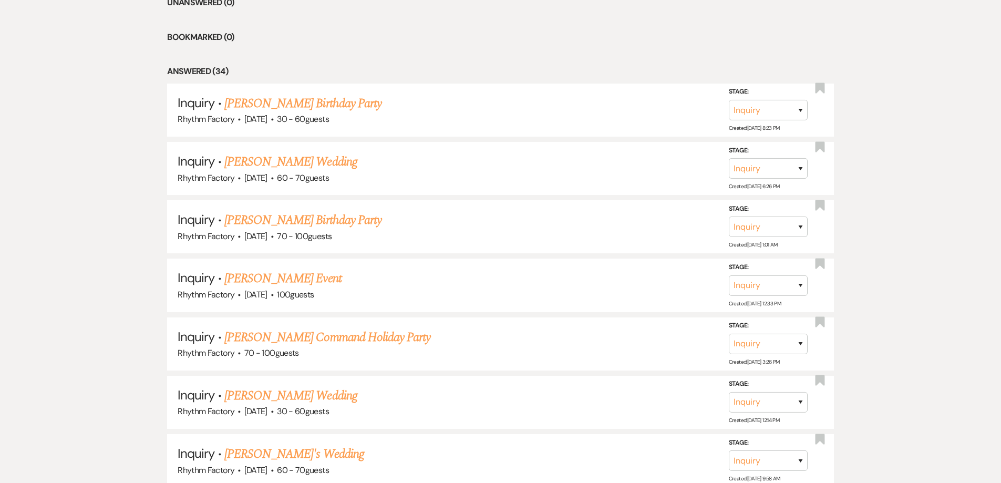
scroll to position [472, 0]
